Goal: Transaction & Acquisition: Purchase product/service

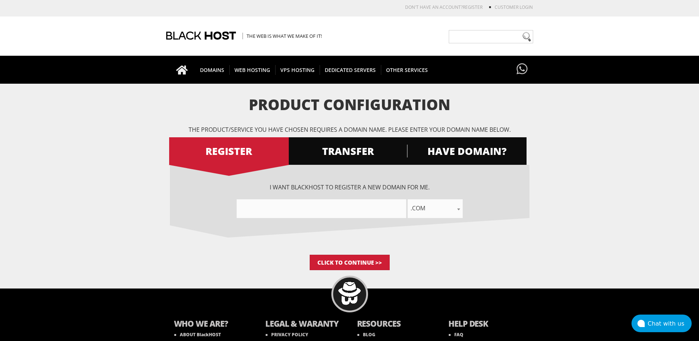
click at [360, 210] on input"] "text" at bounding box center [321, 208] width 169 height 19
click at [361, 151] on span "TRANSFER" at bounding box center [348, 151] width 120 height 13
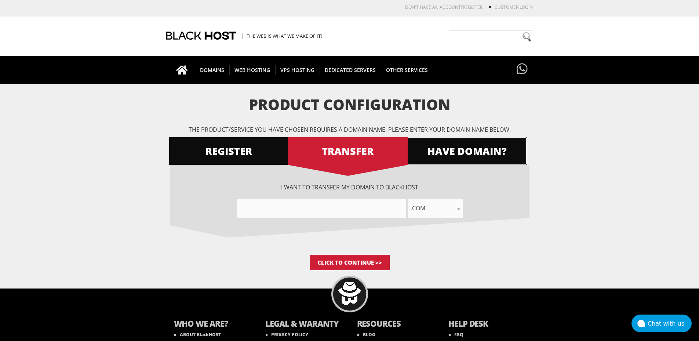
click at [438, 154] on span "HAVE DOMAIN?" at bounding box center [467, 151] width 120 height 13
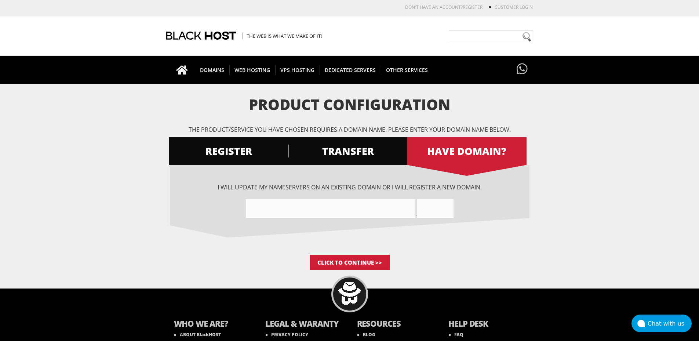
click at [376, 209] on input"] "text" at bounding box center [330, 208] width 169 height 19
click at [422, 208] on input "text" at bounding box center [435, 208] width 37 height 19
click at [392, 212] on input"] "text" at bounding box center [330, 208] width 169 height 19
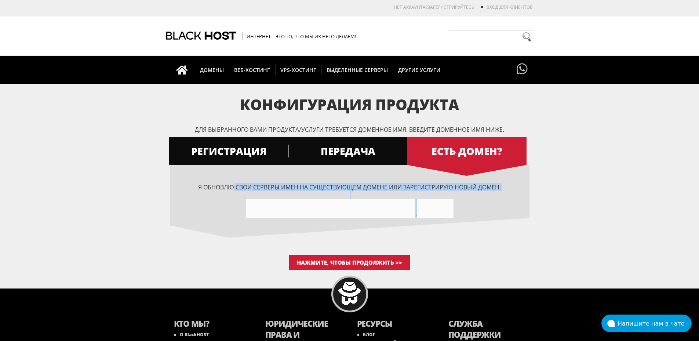
click at [459, 254] on div "Конфигурация продукта Для выбранного вами продукта/услуги требуется доменное им…" at bounding box center [349, 183] width 359 height 174
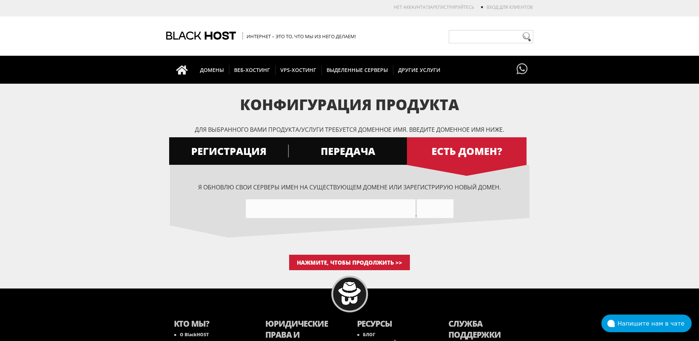
click at [460, 237] on div "Я хочу, чтобы [PERSON_NAME] зарегистрировал для меня новый домен. .com .сеть .o…" at bounding box center [349, 210] width 359 height 90
click at [369, 146] on font "ПЕРЕДАЧА" at bounding box center [348, 151] width 55 height 14
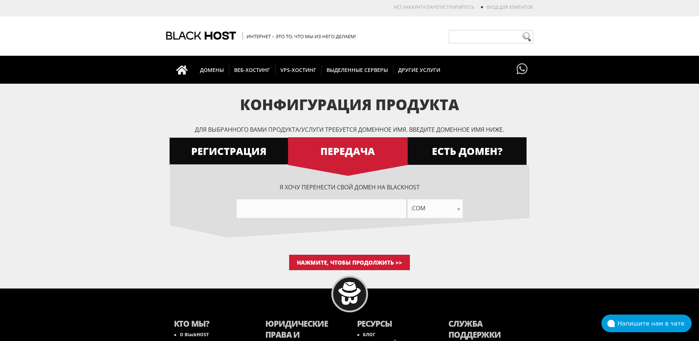
click at [255, 149] on font "РЕГИСТРАЦИЯ" at bounding box center [228, 151] width 75 height 14
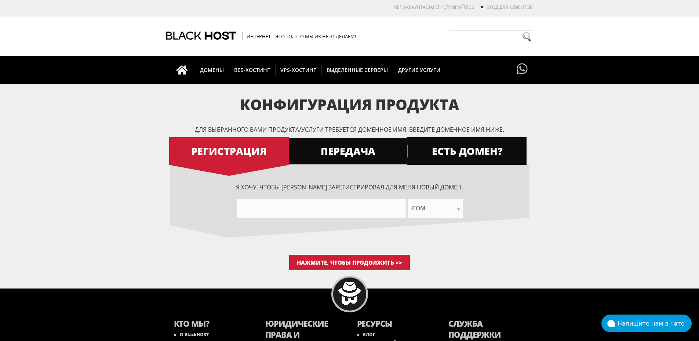
click at [379, 149] on span "ПЕРЕДАЧА" at bounding box center [348, 151] width 120 height 13
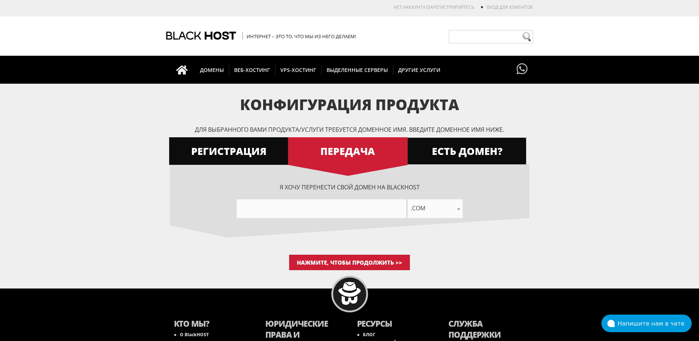
click at [471, 151] on font "ЕСТЬ ДОМЕН?" at bounding box center [467, 151] width 71 height 14
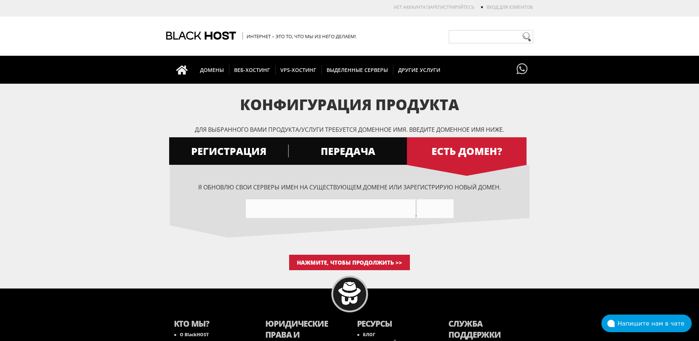
click at [329, 210] on input"] "text" at bounding box center [330, 208] width 169 height 19
type input"] "d"
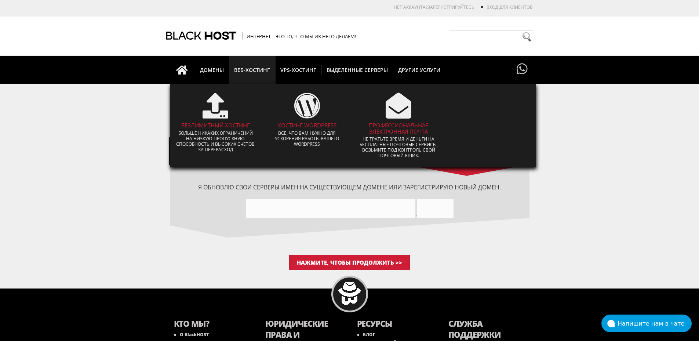
paste input"] "[URL][DOMAIN_NAME]"
type input"] "[URL]"
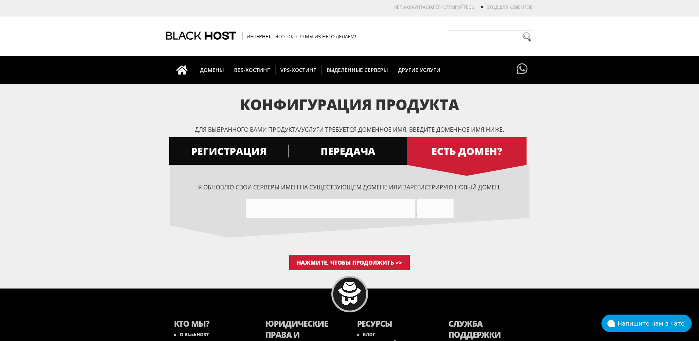
paste input"] "dynamicdfma"
type input"] "dynamicdfma"
click at [441, 209] on input "text" at bounding box center [435, 208] width 37 height 19
paste input "com"
type input "com"
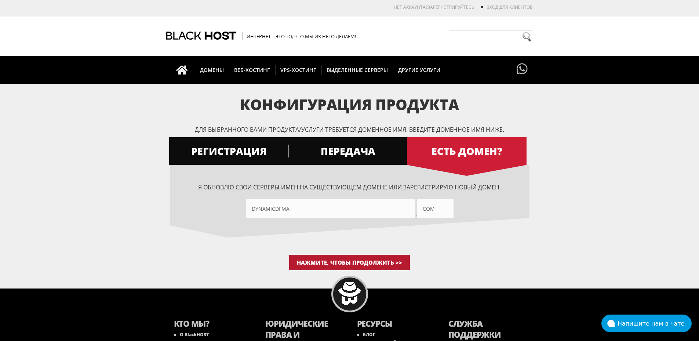
click at [348, 260] on input "Нажмите, чтобы продолжить >>" at bounding box center [349, 262] width 121 height 15
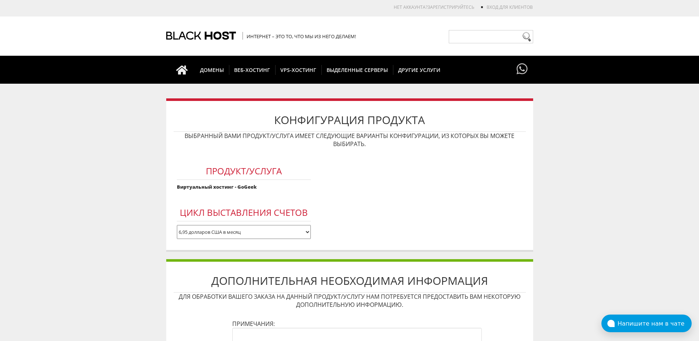
click at [80, 202] on body "САПР швейцарский франк евро Фунт стерлингов Йена МКД руб. доллар США Нет аккаун…" at bounding box center [349, 284] width 699 height 561
click at [372, 180] on form "Продукт/Услуга Виртуальный хостинг - GoGeek Цикл выставления счетов 6,95 доллар…" at bounding box center [350, 196] width 352 height 91
click at [276, 233] on select "6,95 долларов США в месяц 64,95 долларов США в год 129,90 долларов США раз в дв…" at bounding box center [244, 232] width 134 height 14
click at [177, 225] on select "6,95 долларов США в месяц 64,95 долларов США в год 129,90 долларов США раз в дв…" at bounding box center [244, 232] width 134 height 14
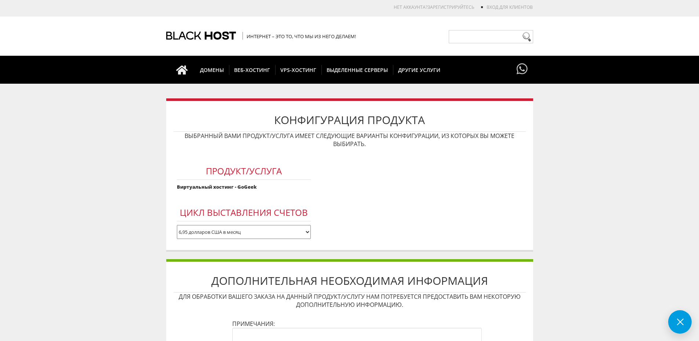
click at [168, 242] on div "Конфигурация продукта Выбранный вами продукт/услуга имеет следующие варианты ко…" at bounding box center [349, 174] width 367 height 153
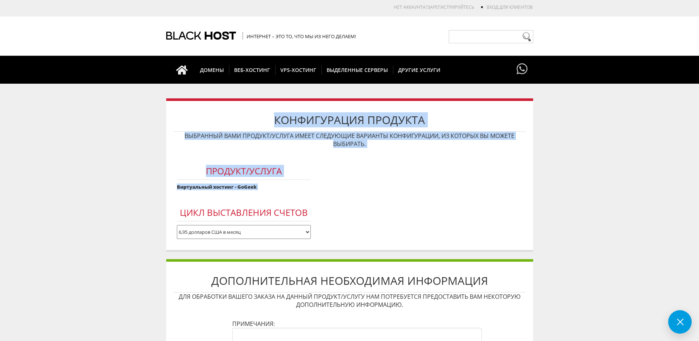
drag, startPoint x: 210, startPoint y: 194, endPoint x: 213, endPoint y: 120, distance: 74.5
click at [213, 120] on div "Конфигурация продукта Выбранный вами продукт/услуга имеет следующие варианты ко…" at bounding box center [349, 174] width 367 height 153
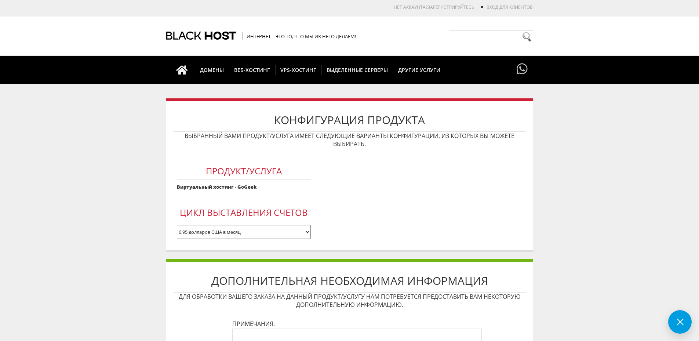
click at [394, 208] on form "Продукт/Услуга Виртуальный хостинг - GoGeek Цикл выставления счетов 6,95 доллар…" at bounding box center [350, 196] width 352 height 91
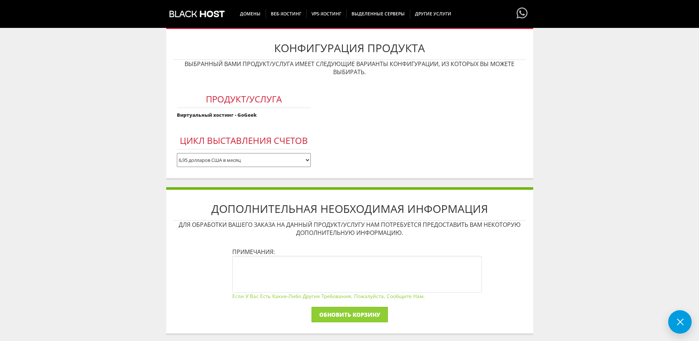
scroll to position [147, 0]
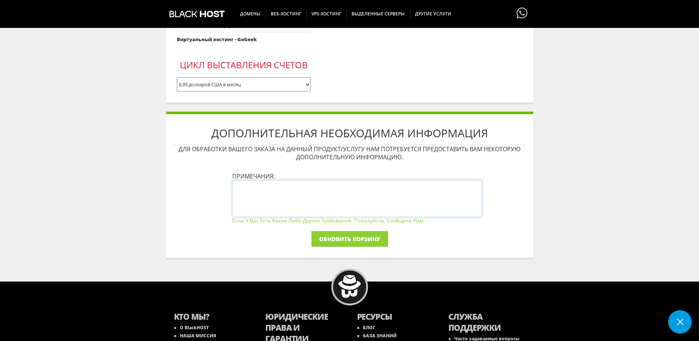
click at [359, 198] on textarea at bounding box center [356, 198] width 249 height 37
click at [374, 213] on textarea at bounding box center [356, 198] width 249 height 37
click at [377, 198] on textarea at bounding box center [356, 198] width 249 height 37
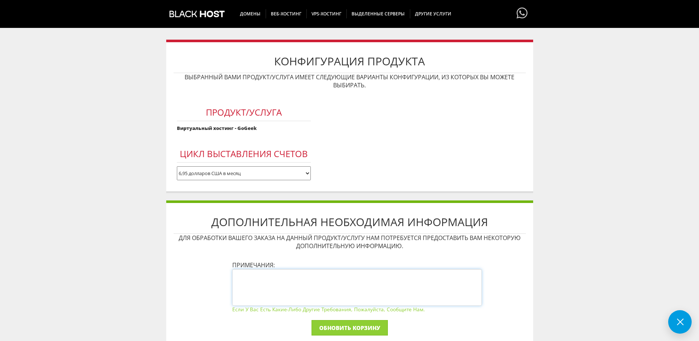
scroll to position [0, 0]
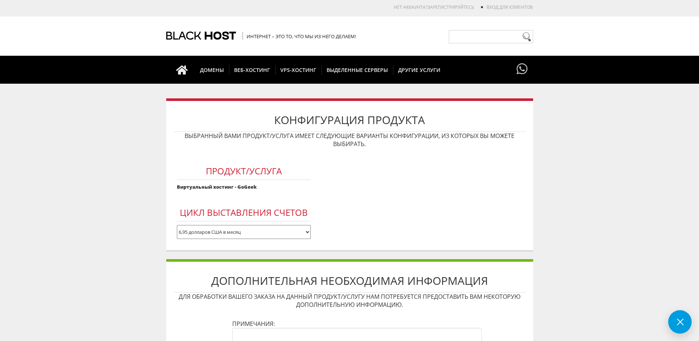
click at [267, 232] on select "6,95 долларов США в месяц 64,95 долларов США в год 129,90 долларов США раз в дв…" at bounding box center [244, 232] width 134 height 14
click at [360, 202] on form "Продукт/Услуга Виртуальный хостинг - GoGeek Цикл выставления счетов 6,95 доллар…" at bounding box center [350, 196] width 352 height 91
click at [543, 152] on body "САПР швейцарский франк евро Фунт стерлингов Йена МКД руб. доллар США Нет аккаун…" at bounding box center [349, 284] width 699 height 561
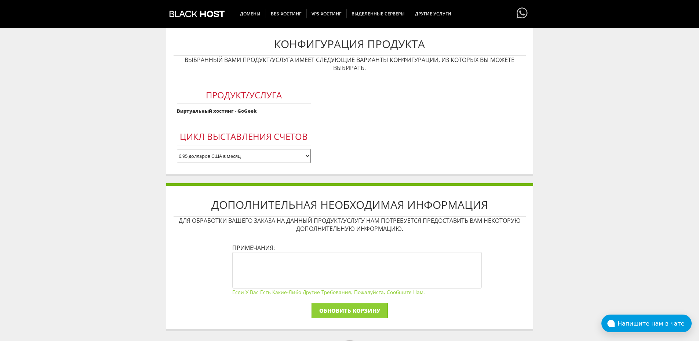
scroll to position [73, 0]
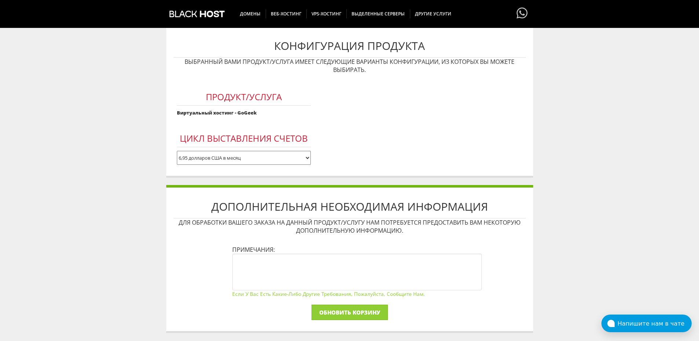
click at [284, 157] on select "6,95 долларов США в месяц 64,95 долларов США в год 129,90 долларов США раз в дв…" at bounding box center [244, 158] width 134 height 14
click at [313, 139] on div "Продукт/Услуга Виртуальный хостинг - GoGeek Цикл выставления счетов 6,95 доллар…" at bounding box center [244, 122] width 141 height 91
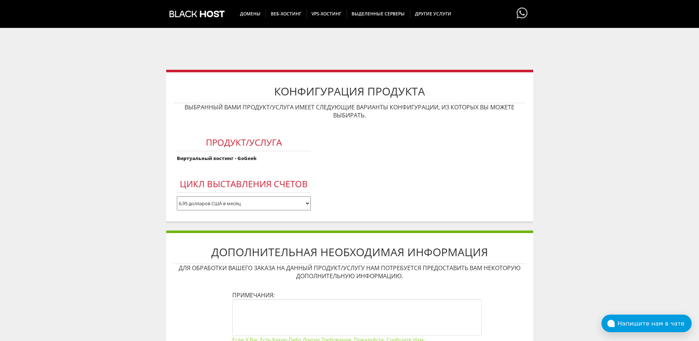
scroll to position [0, 0]
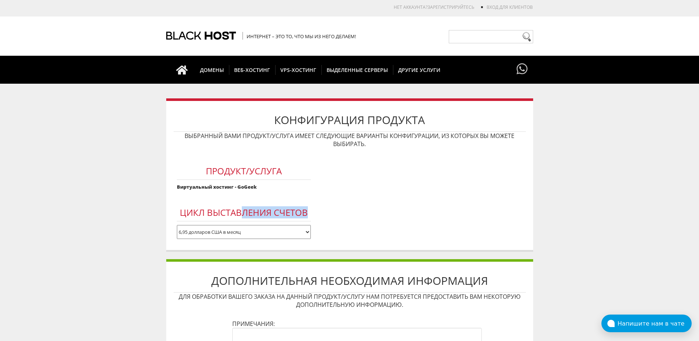
drag, startPoint x: 244, startPoint y: 205, endPoint x: 364, endPoint y: 227, distance: 122.2
click at [355, 228] on form "Продукт/Услуга Виртуальный хостинг - GoGeek Цикл выставления счетов 6,95 доллар…" at bounding box center [350, 196] width 352 height 91
click at [393, 200] on form "Продукт/Услуга Виртуальный хостинг - GoGeek Цикл выставления счетов 6,95 доллар…" at bounding box center [350, 196] width 352 height 91
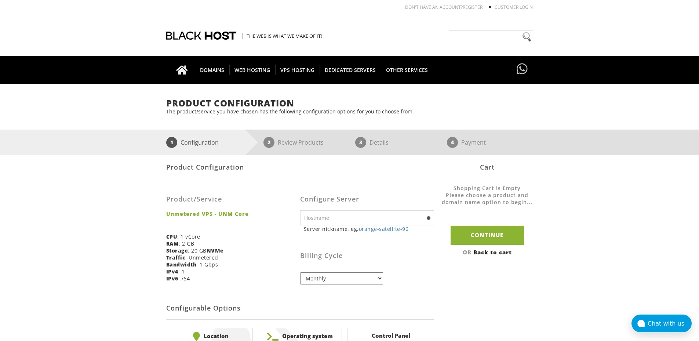
click at [370, 214] on input "text" at bounding box center [367, 217] width 134 height 15
click at [432, 222] on input "text" at bounding box center [367, 217] width 134 height 15
click at [426, 220] on input "text" at bounding box center [367, 217] width 134 height 15
drag, startPoint x: 163, startPoint y: 210, endPoint x: 255, endPoint y: 214, distance: 91.4
click at [255, 214] on div "Product Configuration The product/service you have chosen has the following con…" at bounding box center [349, 232] width 699 height 269
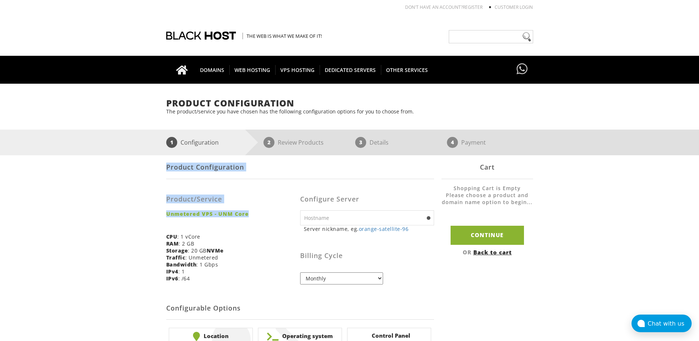
click at [255, 214] on strong "Unmetered VPS - UNM Core" at bounding box center [230, 213] width 128 height 7
drag, startPoint x: 234, startPoint y: 213, endPoint x: 157, endPoint y: 210, distance: 77.1
click at [157, 210] on div "Product Configuration The product/service you have chosen has the following con…" at bounding box center [349, 232] width 699 height 269
click at [227, 214] on strong "Unmetered VPS - UNM Core" at bounding box center [230, 213] width 128 height 7
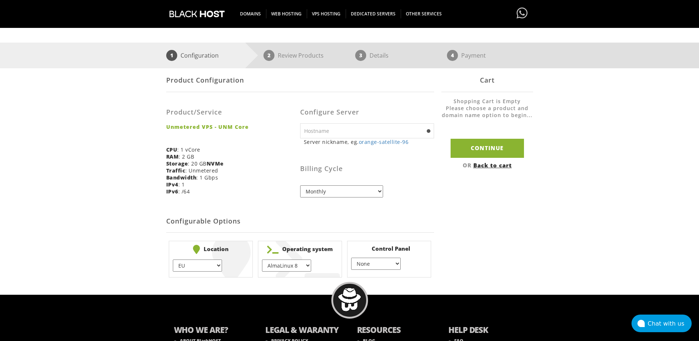
scroll to position [110, 0]
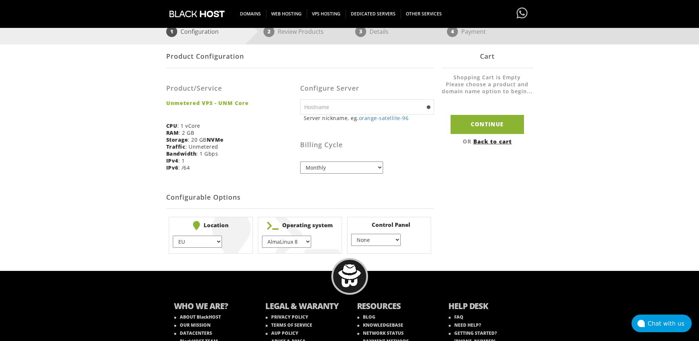
click at [340, 169] on select "Monthly Quarterly (Save: ~5%) Semi-Annually (Save: ~10%) Annually (Save: ~15%) …" at bounding box center [341, 167] width 83 height 12
click at [328, 186] on h2 "Configurable Options" at bounding box center [300, 197] width 268 height 22
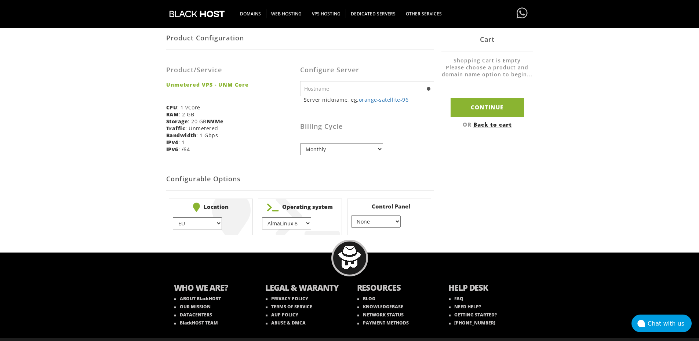
scroll to position [145, 0]
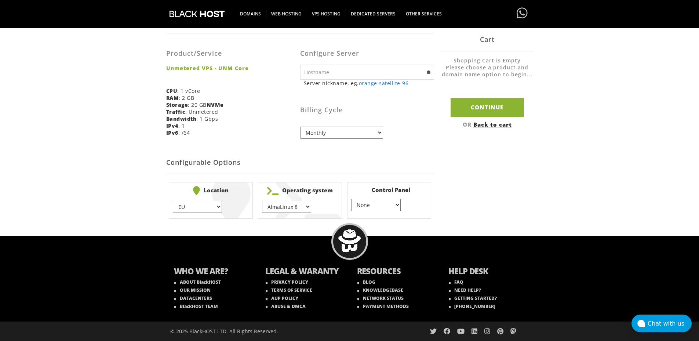
click at [281, 203] on select "AlmaLinux 8 } AlmaLinux 9 } AlmaLinux 10 } Rocky Linux 8 } Rocky Linux 9 } Cent…" at bounding box center [286, 207] width 49 height 12
click at [571, 201] on div "Product Configuration The product/service you have chosen has the following con…" at bounding box center [349, 87] width 699 height 269
click at [282, 207] on select "AlmaLinux 8 } AlmaLinux 9 } AlmaLinux 10 } Rocky Linux 8 } Rocky Linux 9 } Cent…" at bounding box center [286, 207] width 49 height 12
